Goal: Information Seeking & Learning: Learn about a topic

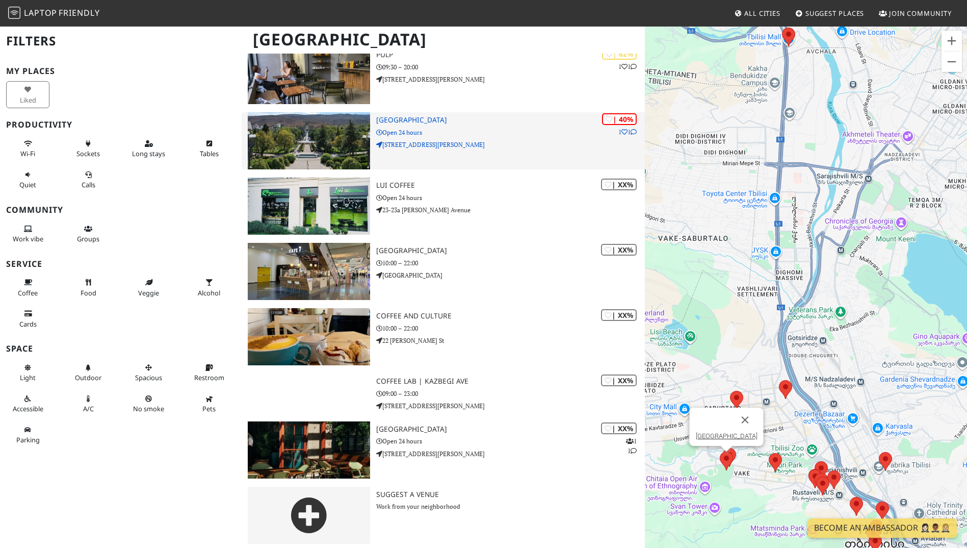
scroll to position [795, 0]
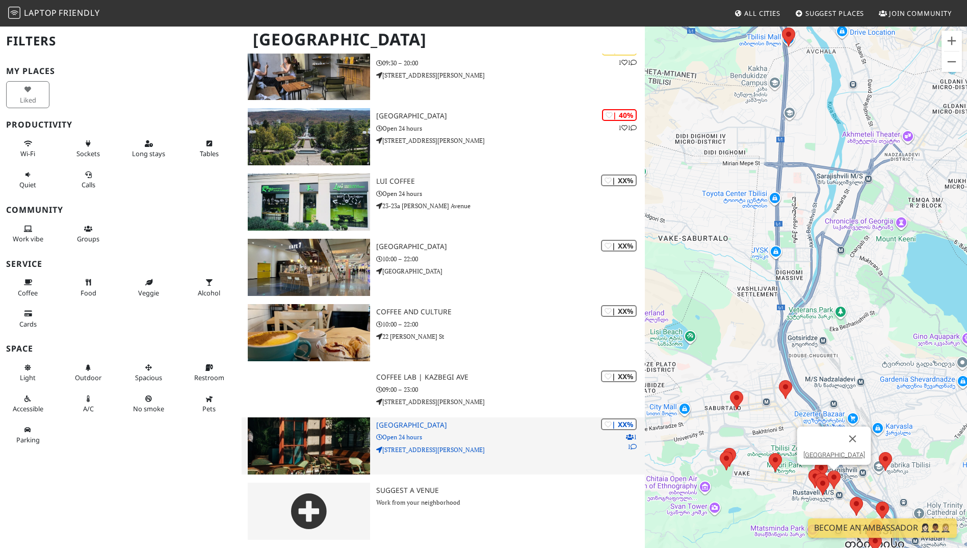
click at [300, 436] on img at bounding box center [309, 445] width 122 height 57
